Goal: Check status: Check status

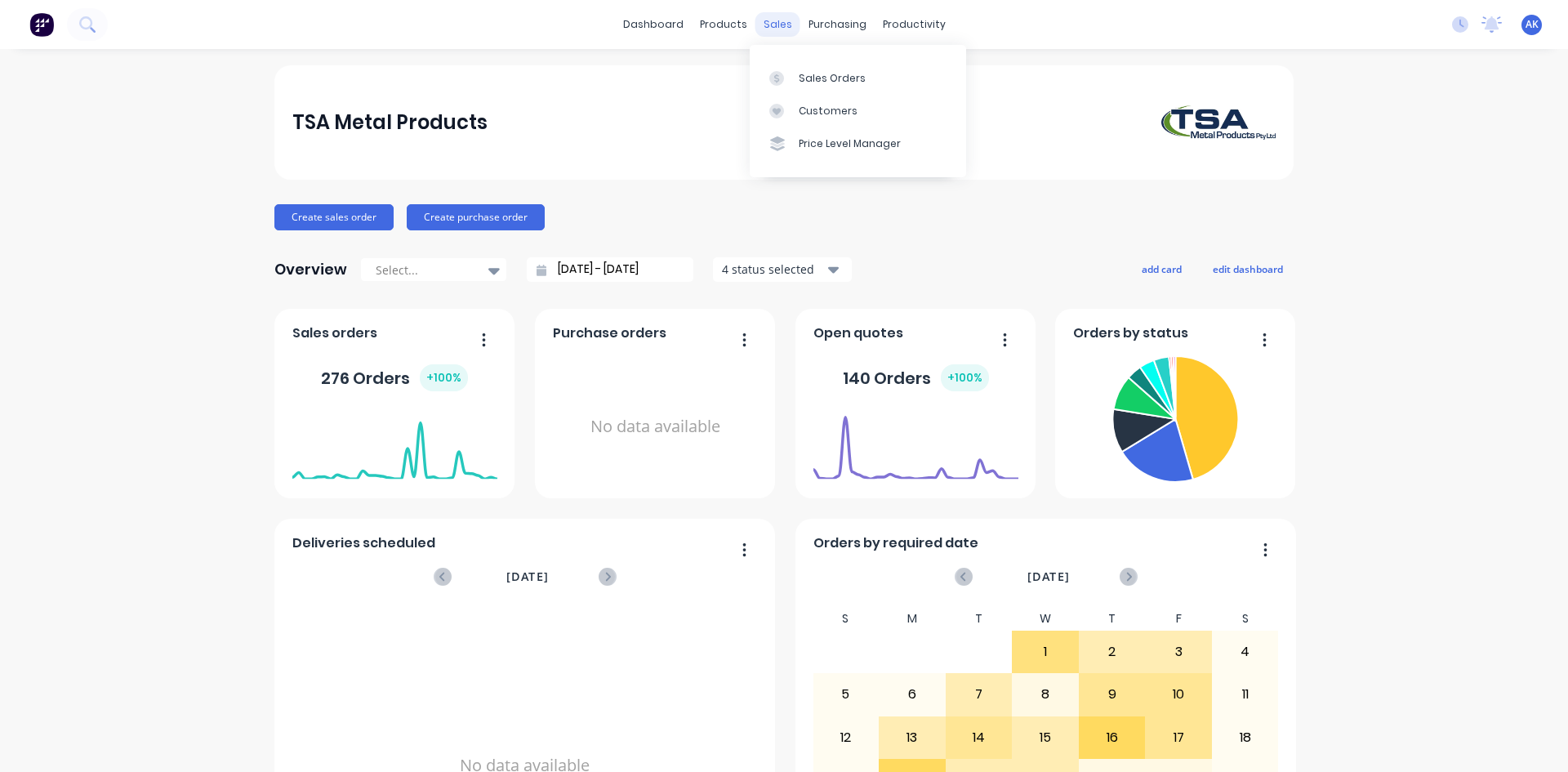
click at [759, 27] on div "sales" at bounding box center [778, 24] width 45 height 24
click at [820, 74] on div "Sales Orders" at bounding box center [832, 78] width 67 height 15
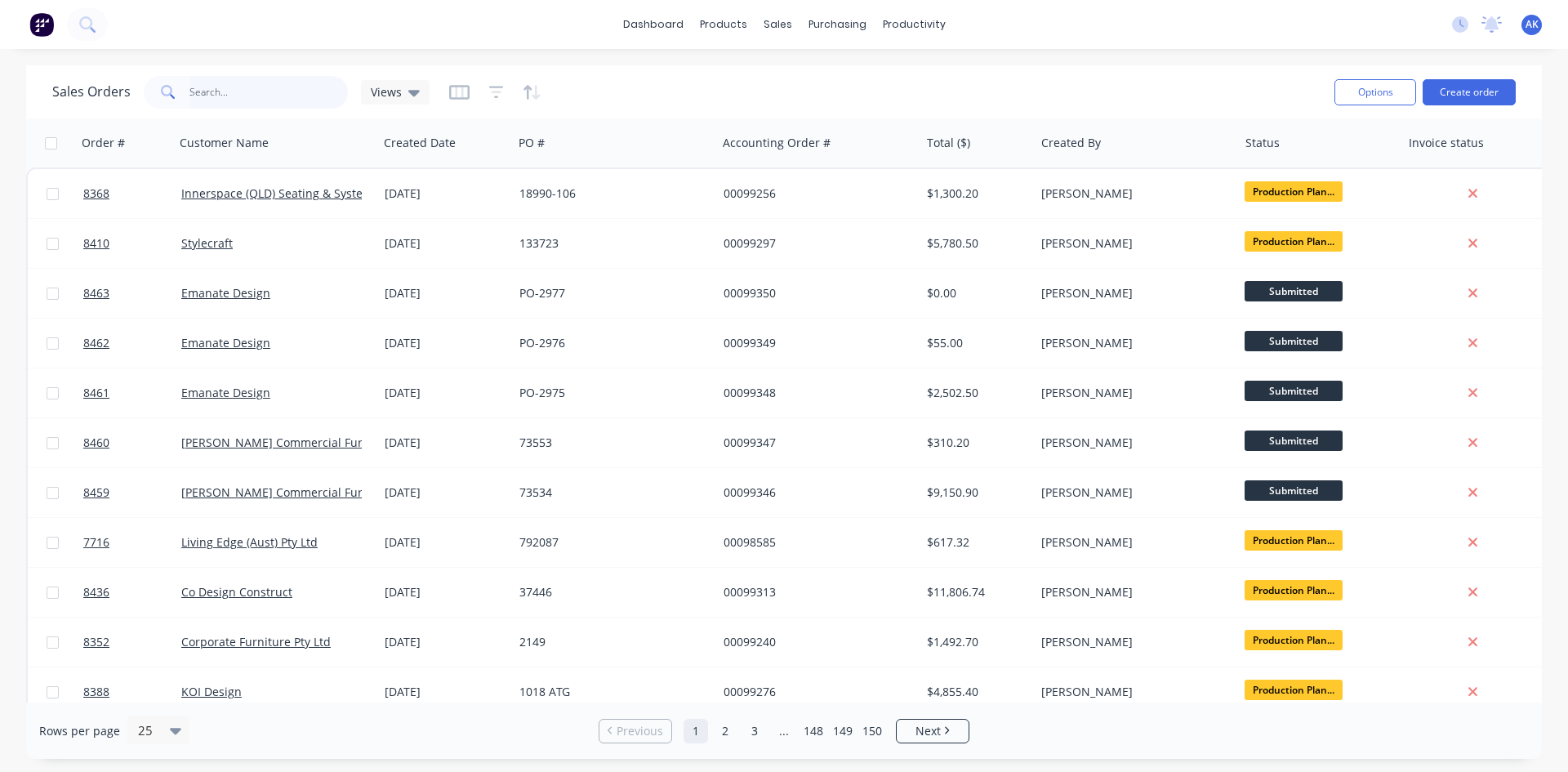
click at [259, 100] on input "text" at bounding box center [268, 92] width 159 height 33
type input "99254"
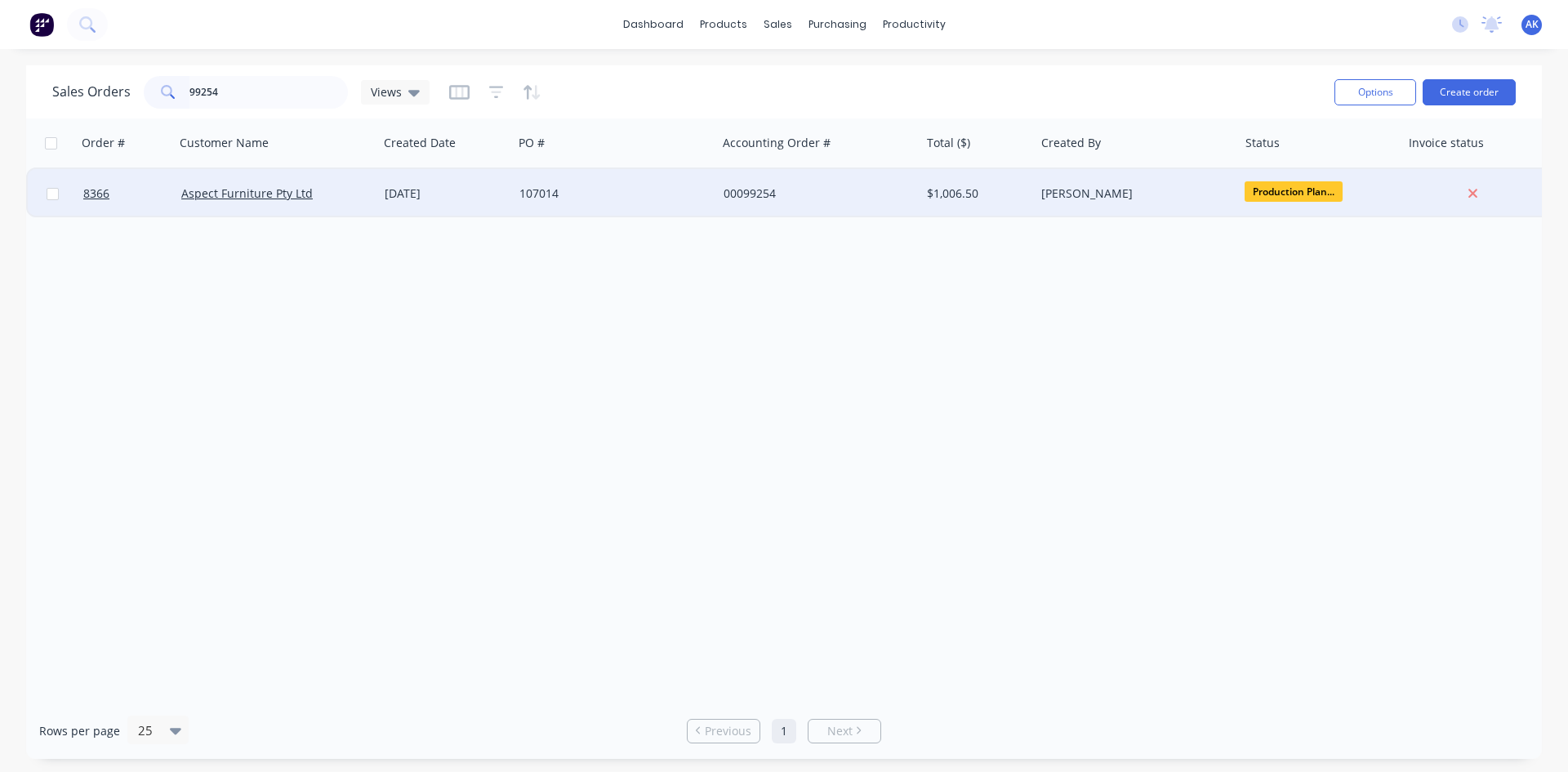
click at [424, 188] on div "[DATE]" at bounding box center [445, 194] width 122 height 16
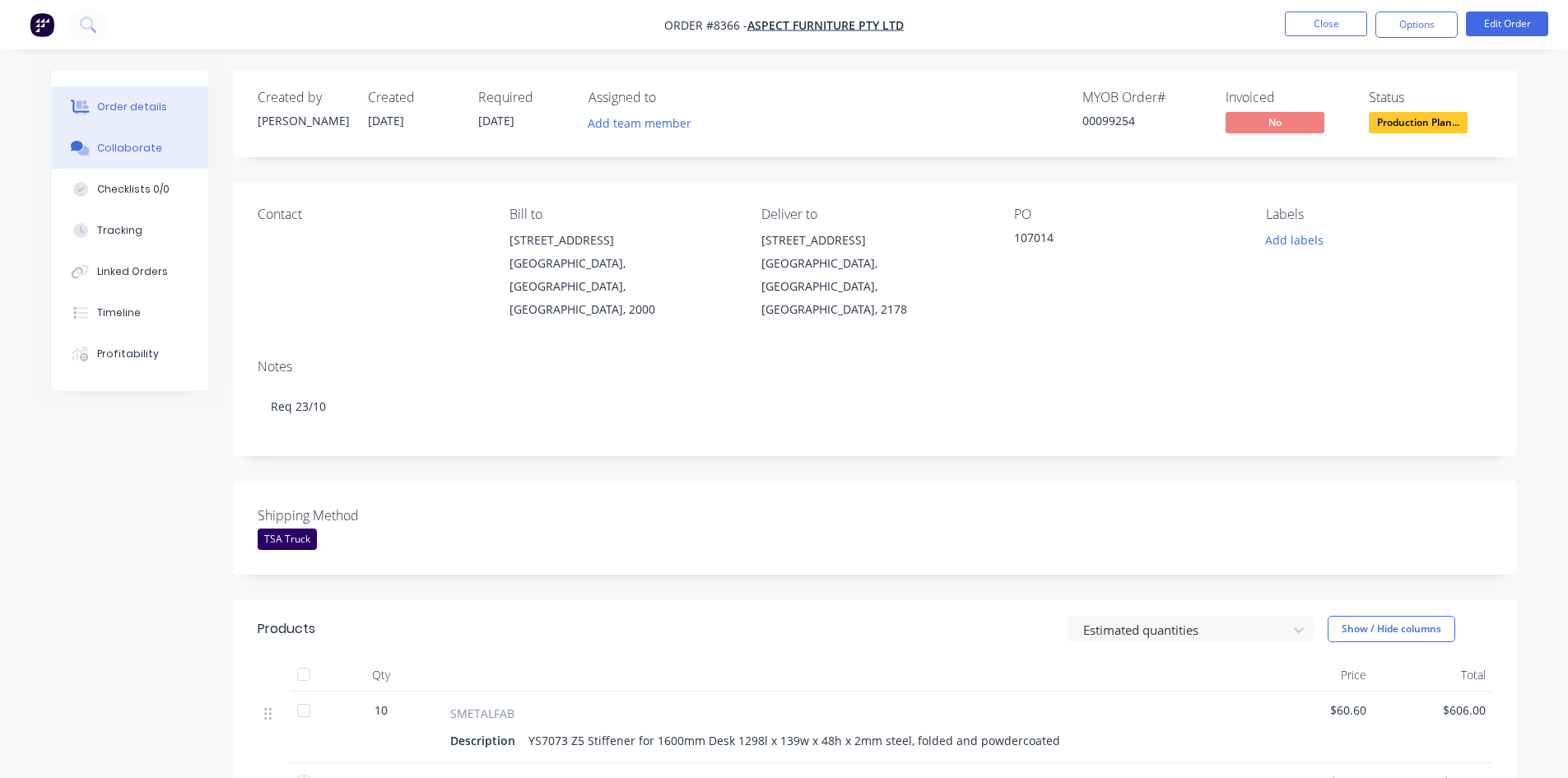
click at [166, 154] on button "Collaborate" at bounding box center [130, 148] width 157 height 41
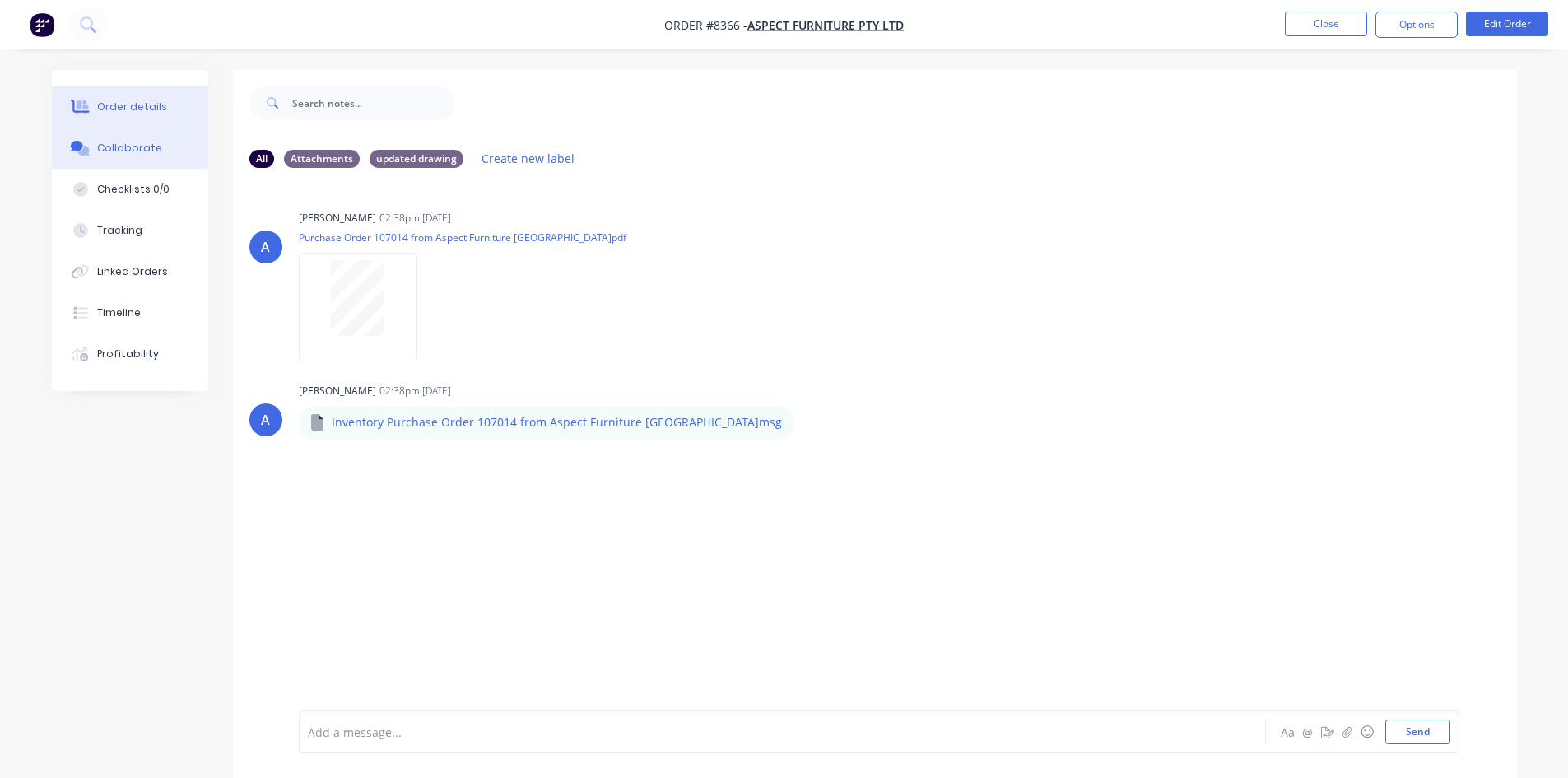
click at [184, 107] on button "Order details" at bounding box center [130, 107] width 157 height 41
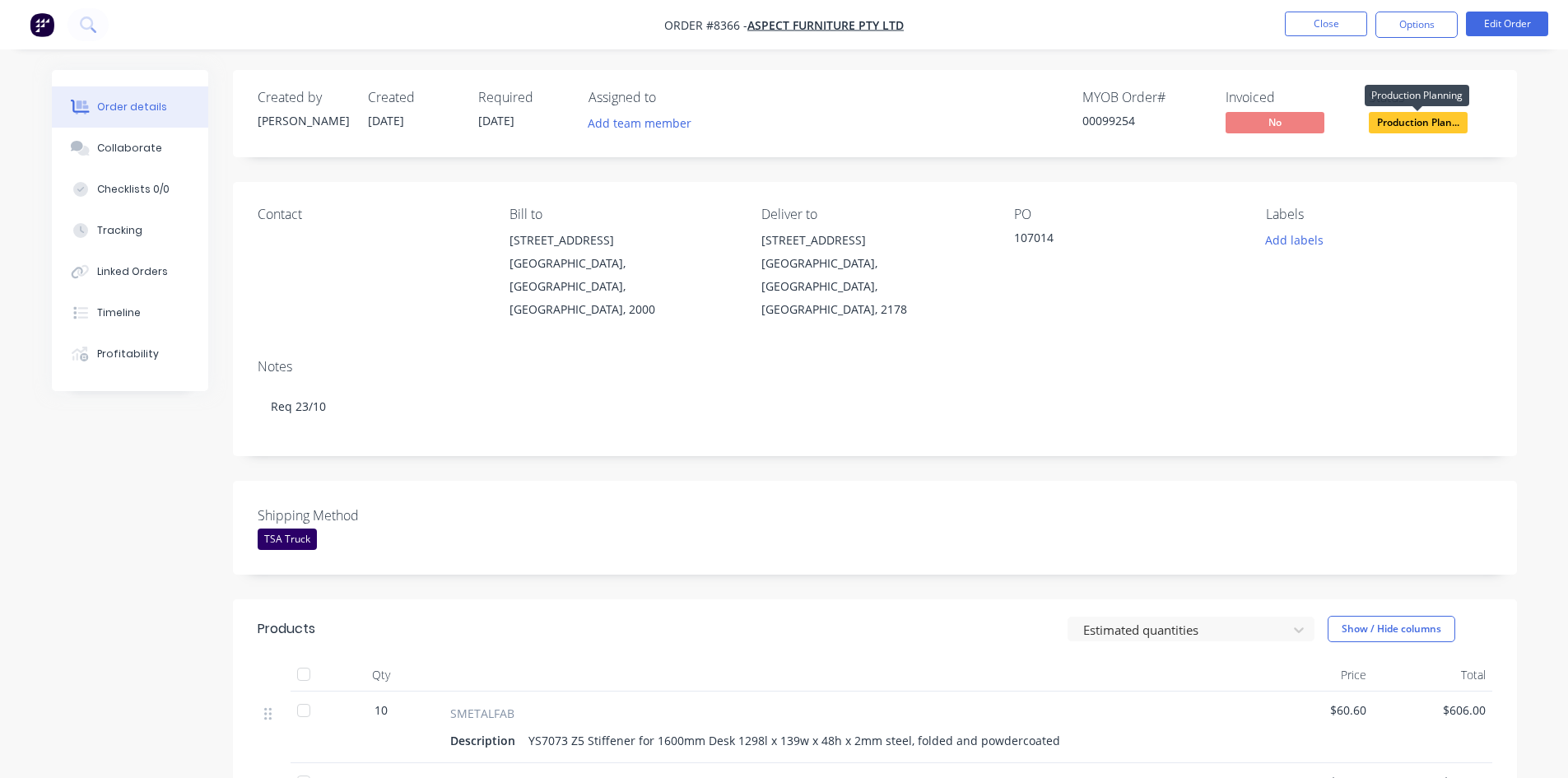
click at [1400, 127] on span "Production Plan..." at bounding box center [1418, 123] width 99 height 21
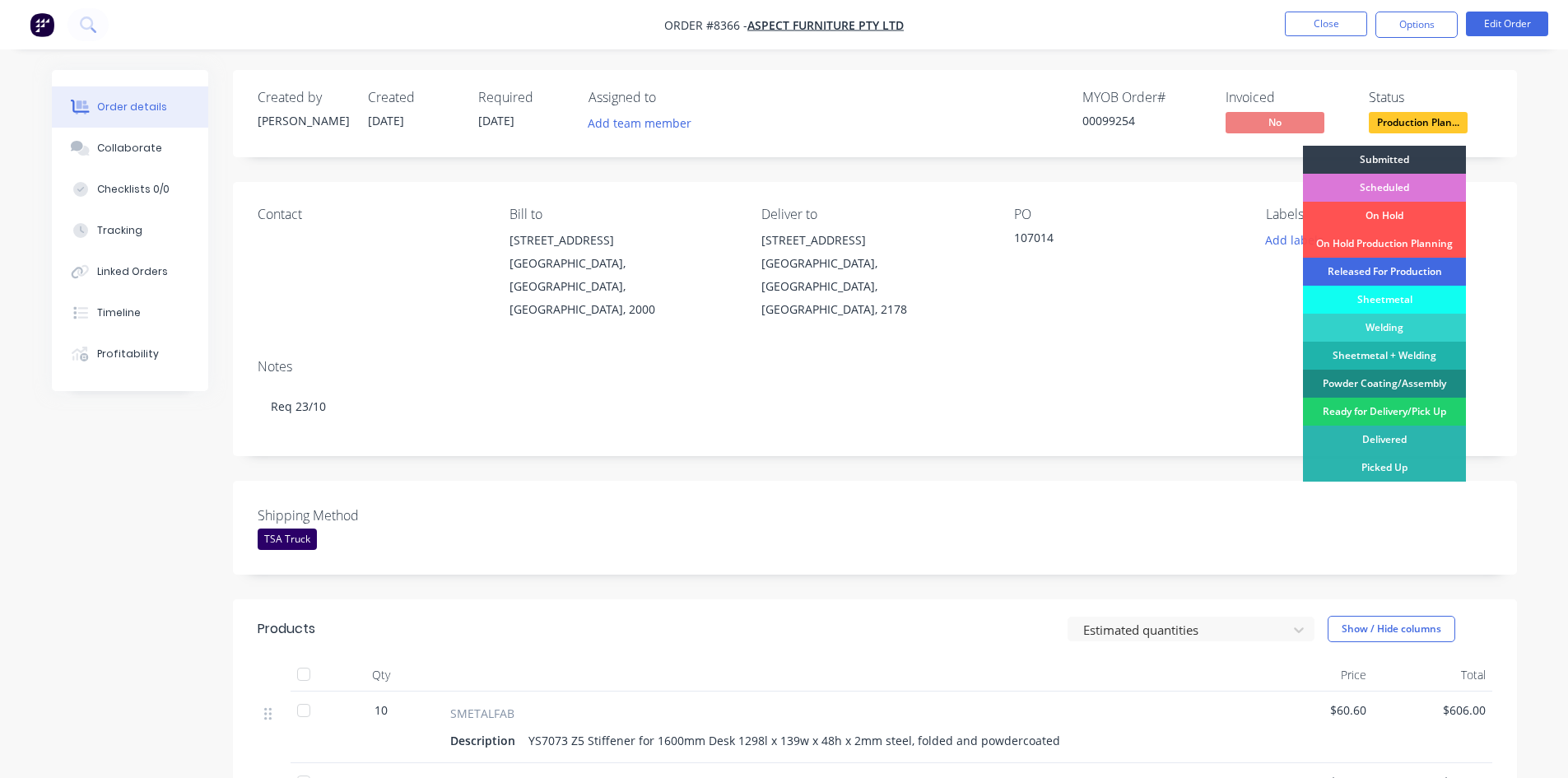
click at [1390, 270] on div "Released For Production" at bounding box center [1384, 271] width 163 height 28
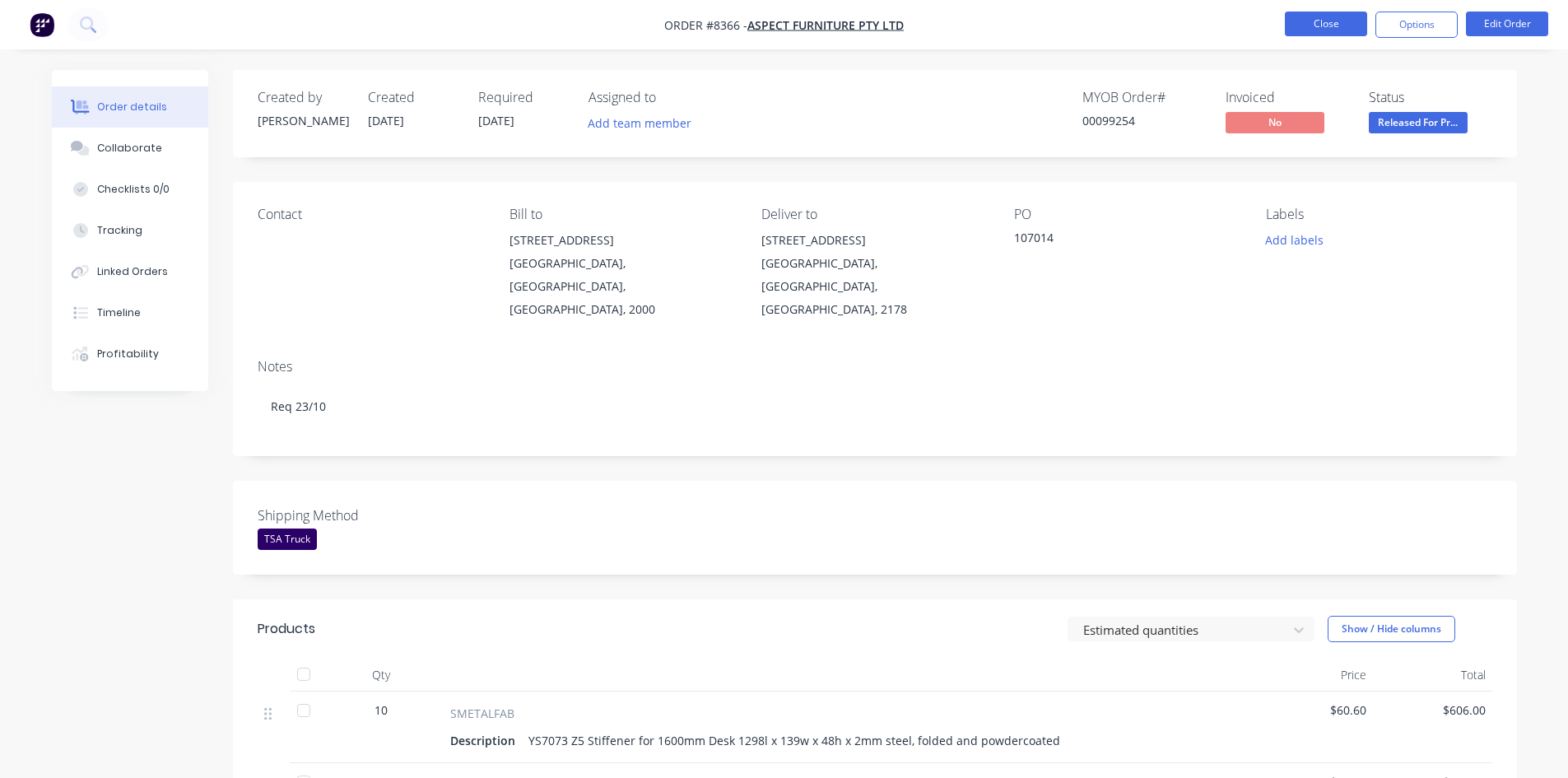
click at [1319, 26] on button "Close" at bounding box center [1326, 24] width 82 height 25
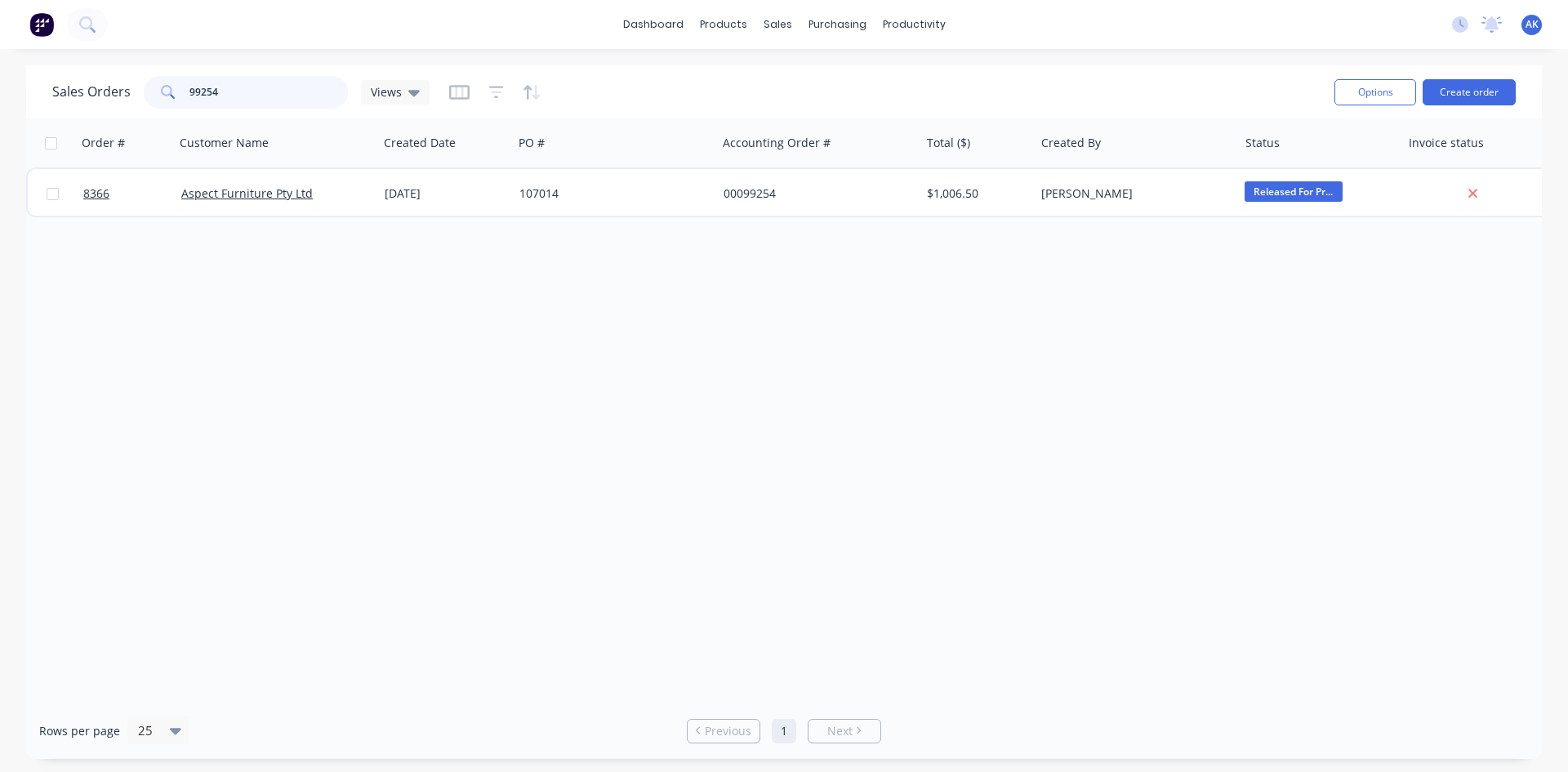
drag, startPoint x: 234, startPoint y: 83, endPoint x: 73, endPoint y: 115, distance: 164.1
click at [73, 115] on div "Sales Orders 99254 Views Options Create order" at bounding box center [784, 91] width 1516 height 53
type input "98897"
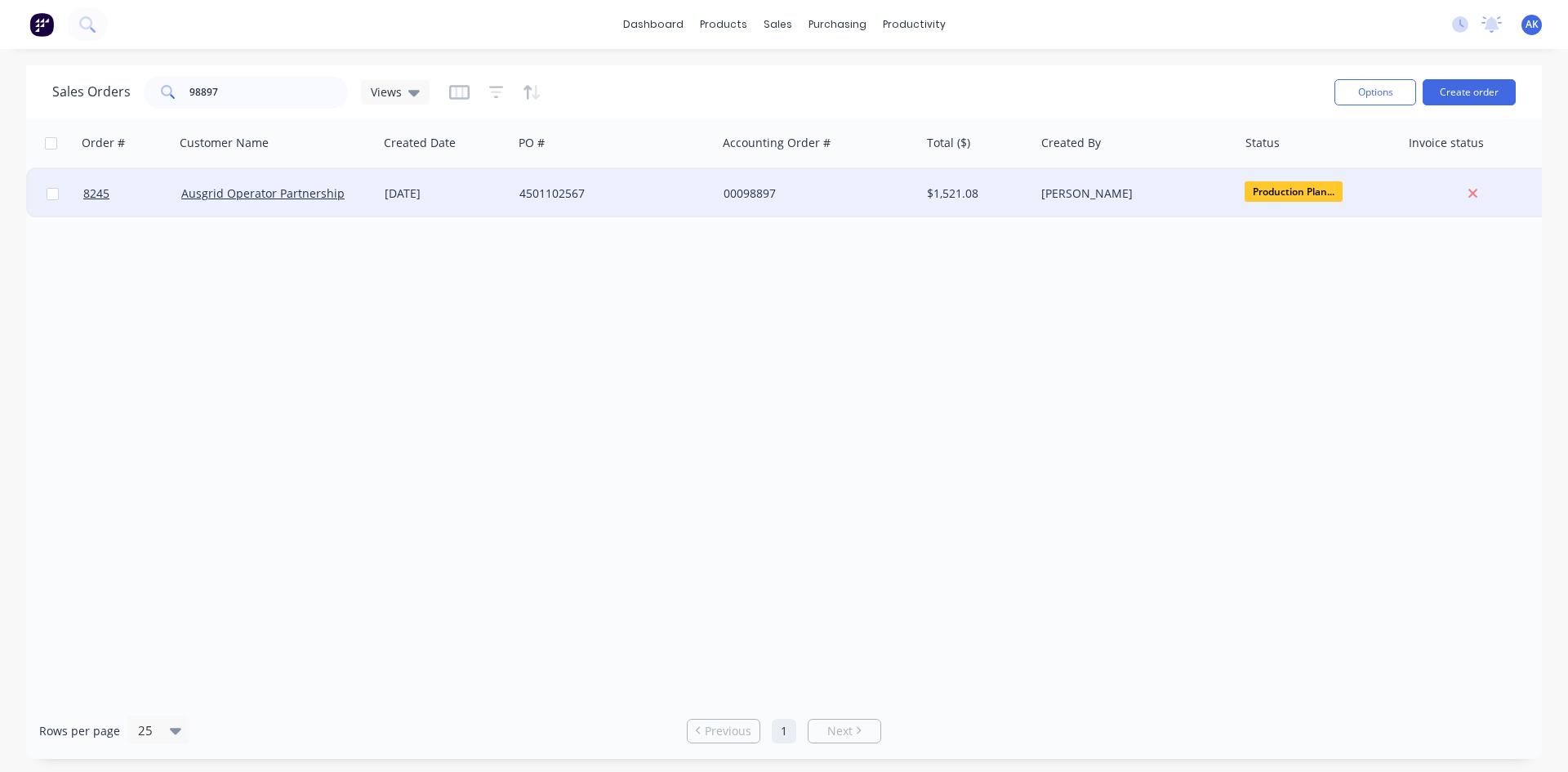
click at [577, 198] on div "4501102567" at bounding box center [609, 194] width 181 height 16
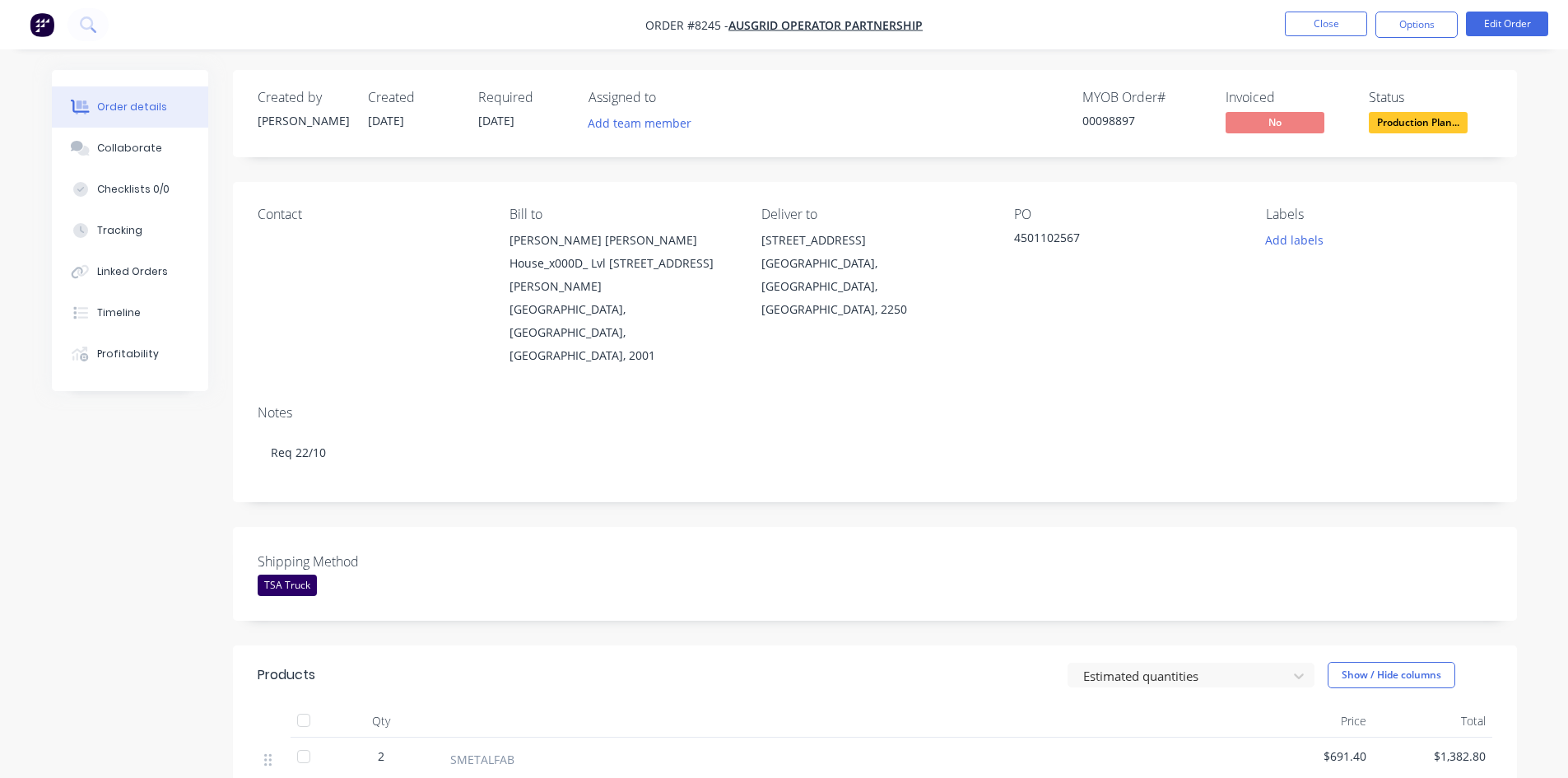
click at [1438, 120] on span "Production Plan..." at bounding box center [1418, 123] width 99 height 21
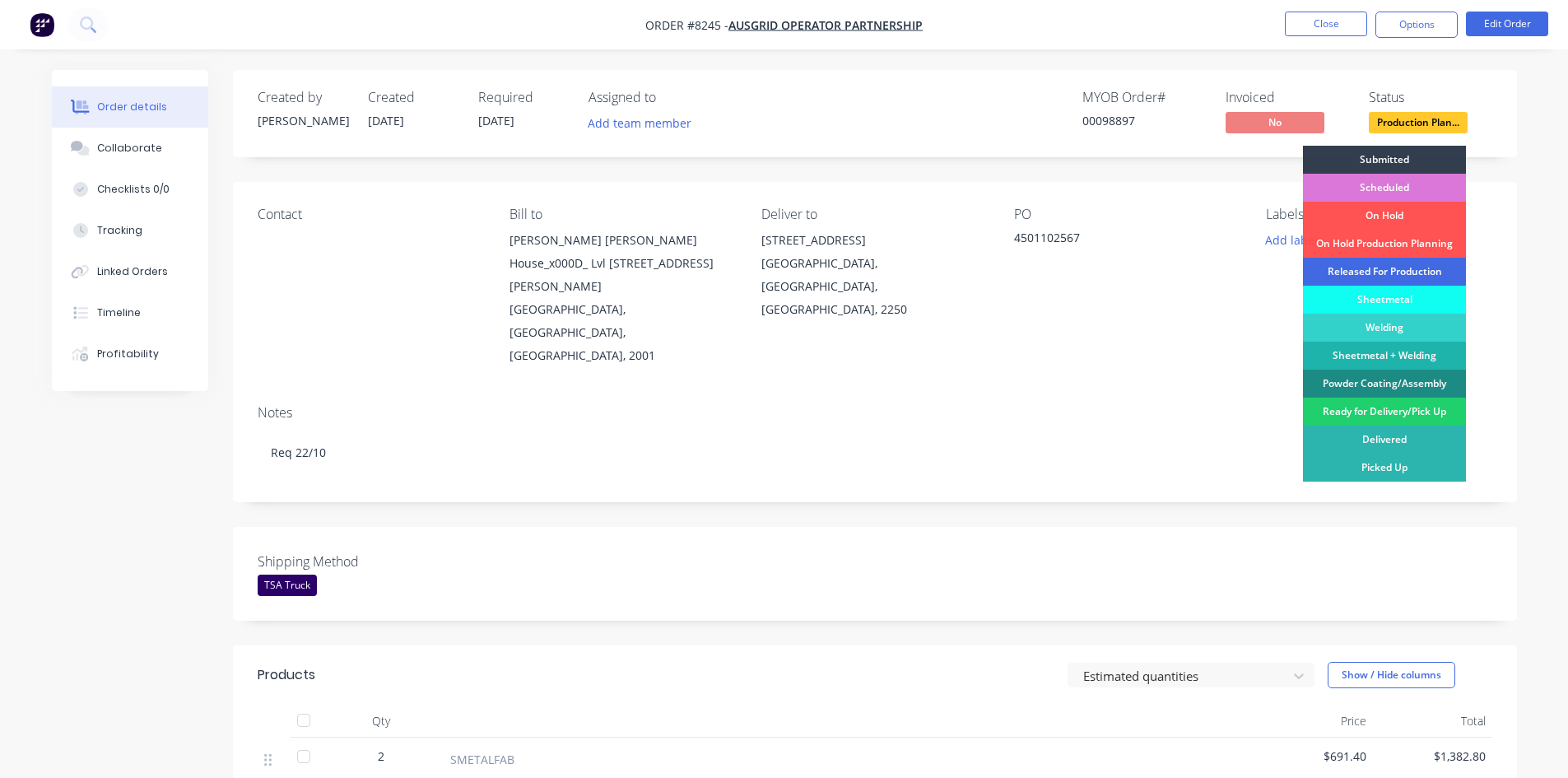
click at [1367, 271] on div "Released For Production" at bounding box center [1384, 271] width 163 height 28
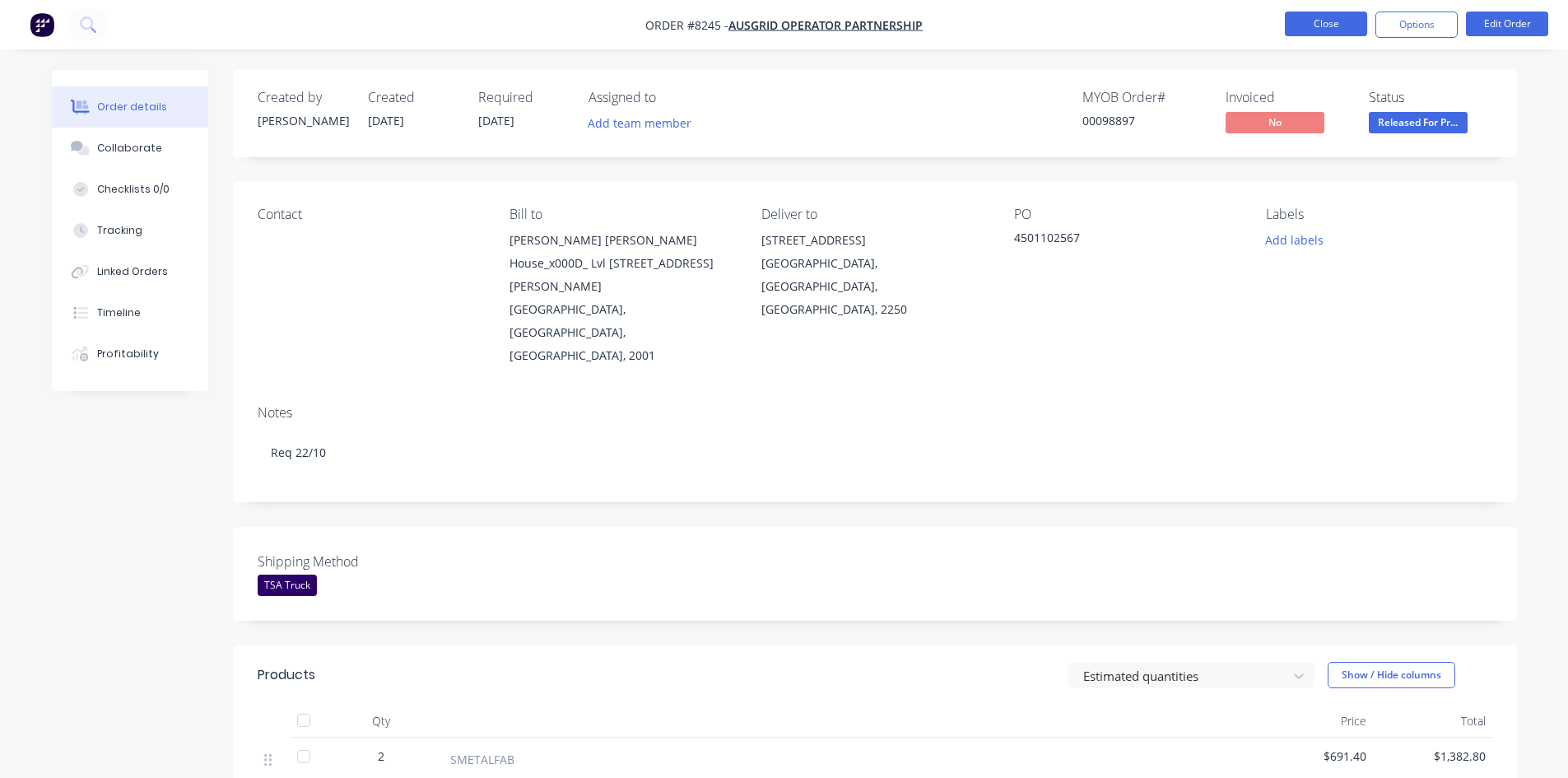
click at [1341, 30] on button "Close" at bounding box center [1326, 24] width 82 height 25
